Goal: Information Seeking & Learning: Learn about a topic

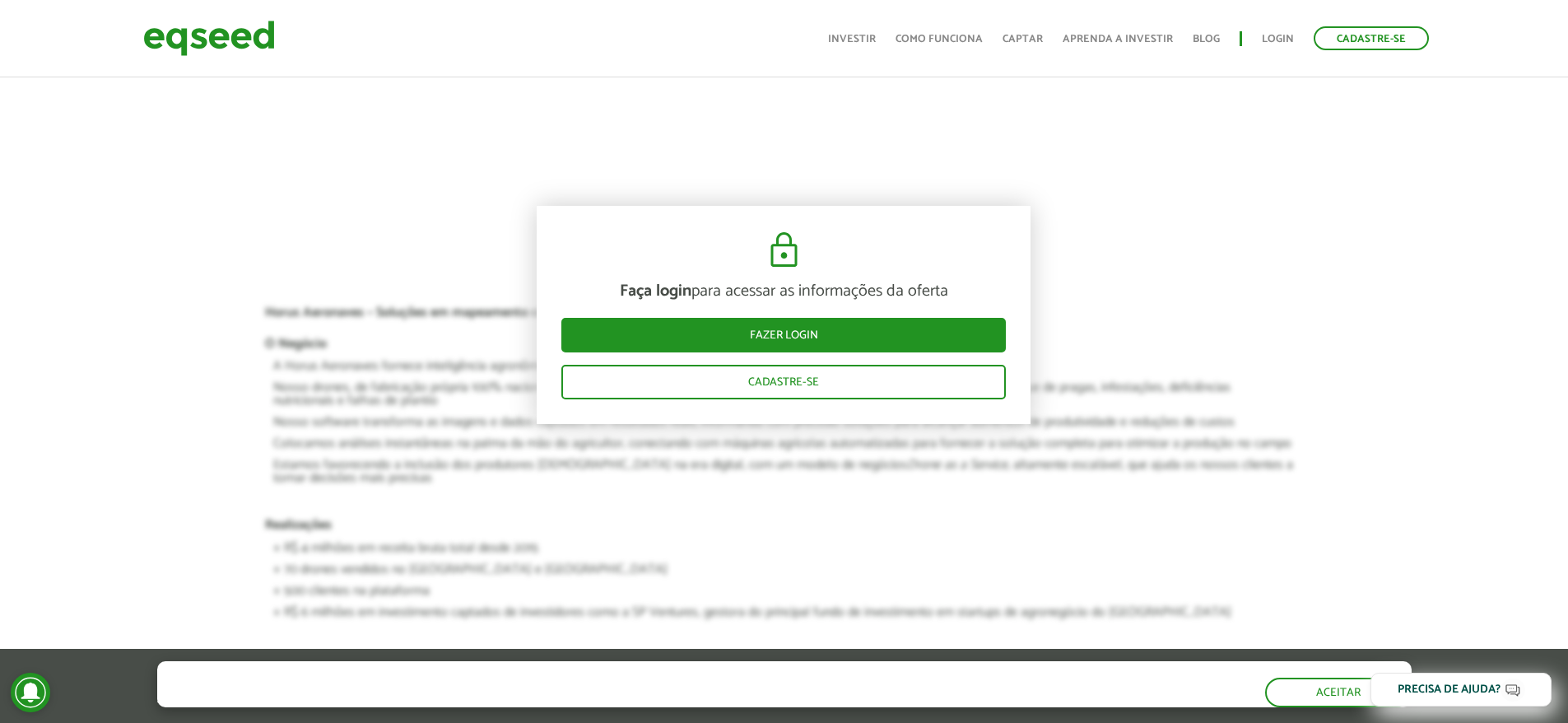
scroll to position [1812, 0]
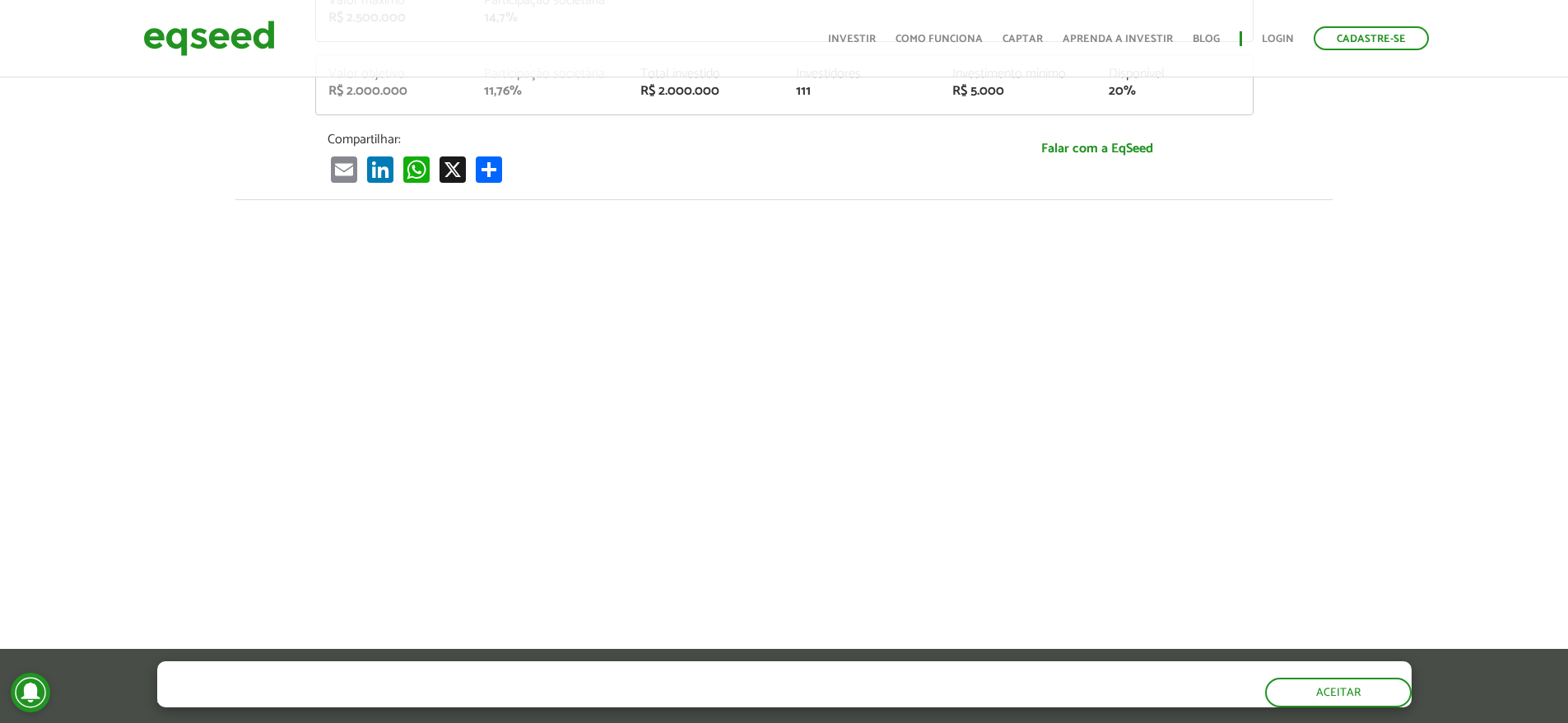
scroll to position [494, 0]
